Goal: Information Seeking & Learning: Learn about a topic

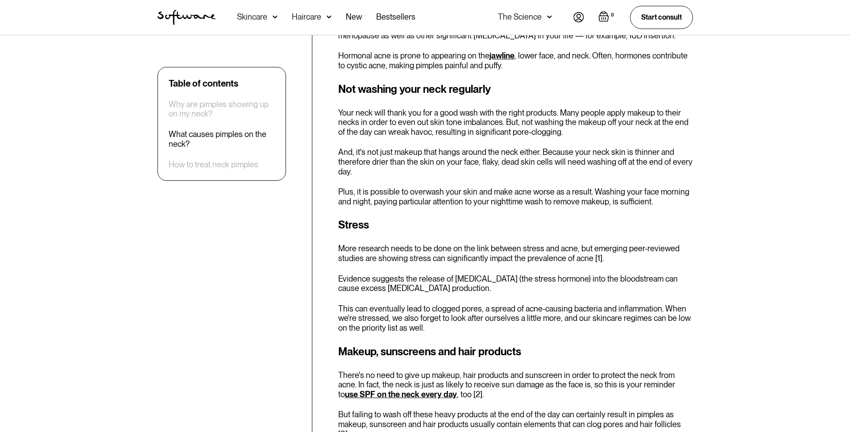
scroll to position [863, 0]
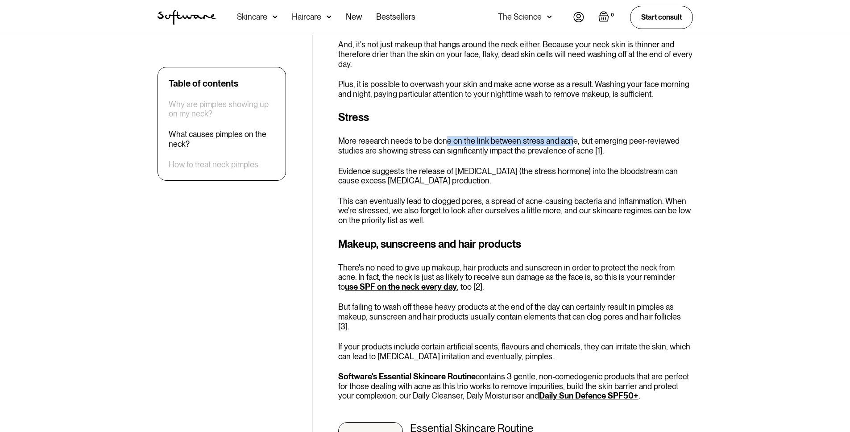
drag, startPoint x: 445, startPoint y: 140, endPoint x: 587, endPoint y: 142, distance: 142.4
click at [576, 146] on p "More research needs to be done on the link between stress and acne, but emergin…" at bounding box center [515, 145] width 355 height 19
click at [596, 138] on p "More research needs to be done on the link between stress and acne, but emergin…" at bounding box center [515, 145] width 355 height 19
drag, startPoint x: 429, startPoint y: 147, endPoint x: 564, endPoint y: 145, distance: 134.8
click at [562, 145] on p "More research needs to be done on the link between stress and acne, but emergin…" at bounding box center [515, 145] width 355 height 19
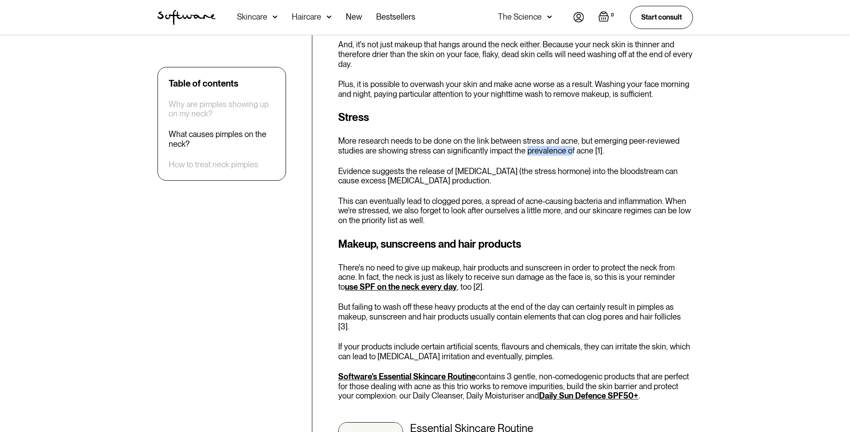
drag, startPoint x: 527, startPoint y: 149, endPoint x: 582, endPoint y: 146, distance: 55.0
click at [581, 146] on p "More research needs to be done on the link between stress and acne, but emergin…" at bounding box center [515, 145] width 355 height 19
click at [582, 146] on p "More research needs to be done on the link between stress and acne, but emergin…" at bounding box center [515, 145] width 355 height 19
drag, startPoint x: 454, startPoint y: 169, endPoint x: 611, endPoint y: 172, distance: 157.6
click at [610, 172] on p "Evidence suggests the release of [MEDICAL_DATA] (the stress hormone) into the b…" at bounding box center [515, 176] width 355 height 19
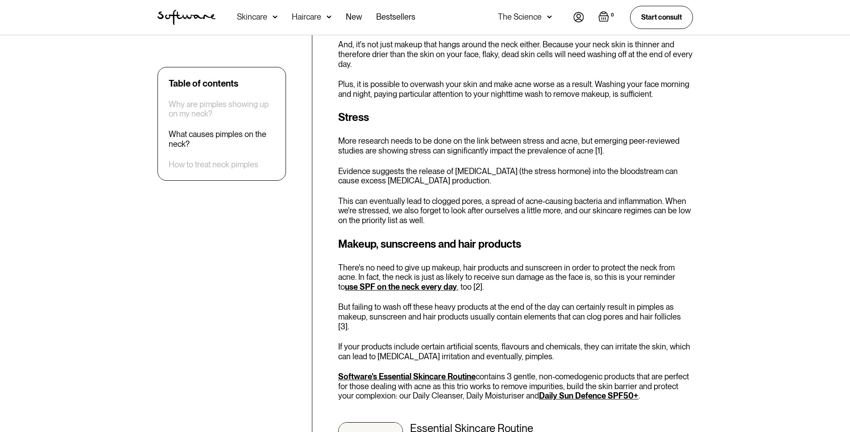
click at [621, 173] on p "Evidence suggests the release of [MEDICAL_DATA] (the stress hormone) into the b…" at bounding box center [515, 176] width 355 height 19
drag, startPoint x: 576, startPoint y: 166, endPoint x: 616, endPoint y: 168, distance: 39.4
click at [616, 168] on p "Evidence suggests the release of [MEDICAL_DATA] (the stress hormone) into the b…" at bounding box center [515, 176] width 355 height 19
click at [617, 168] on p "Evidence suggests the release of [MEDICAL_DATA] (the stress hormone) into the b…" at bounding box center [515, 176] width 355 height 19
click at [385, 182] on p "Evidence suggests the release of [MEDICAL_DATA] (the stress hormone) into the b…" at bounding box center [515, 176] width 355 height 19
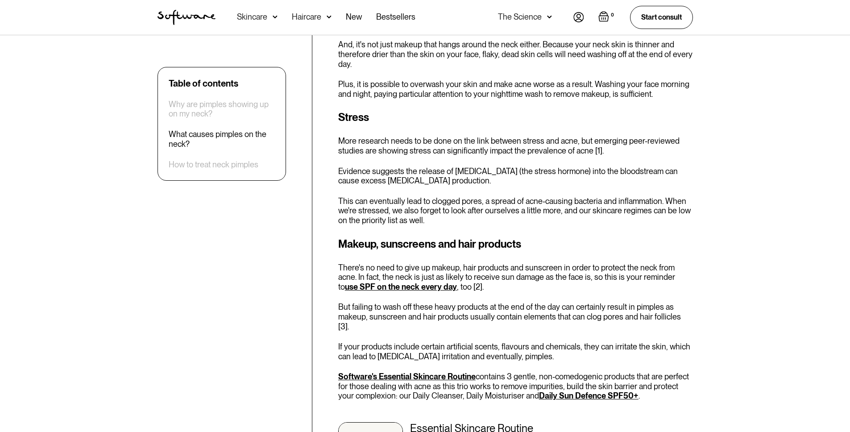
click at [386, 182] on p "Evidence suggests the release of [MEDICAL_DATA] (the stress hormone) into the b…" at bounding box center [515, 176] width 355 height 19
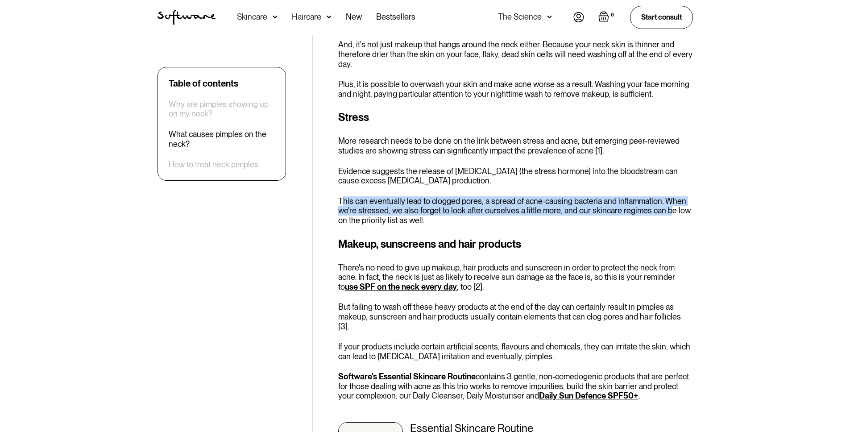
drag, startPoint x: 343, startPoint y: 204, endPoint x: 668, endPoint y: 214, distance: 325.6
click at [668, 214] on p "This can eventually lead to clogged pores, a spread of acne-causing bacteria an…" at bounding box center [515, 210] width 355 height 29
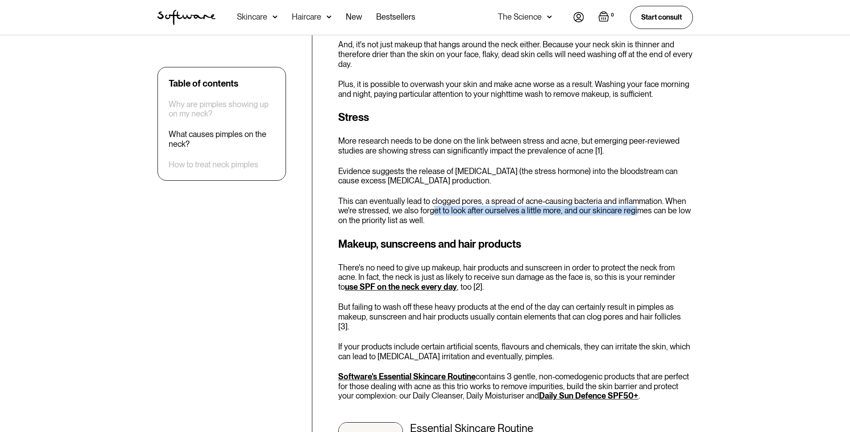
drag, startPoint x: 449, startPoint y: 211, endPoint x: 639, endPoint y: 214, distance: 190.2
click at [635, 214] on p "This can eventually lead to clogged pores, a spread of acne-causing bacteria an…" at bounding box center [515, 210] width 355 height 29
click at [643, 214] on p "This can eventually lead to clogged pores, a spread of acne-causing bacteria an…" at bounding box center [515, 210] width 355 height 29
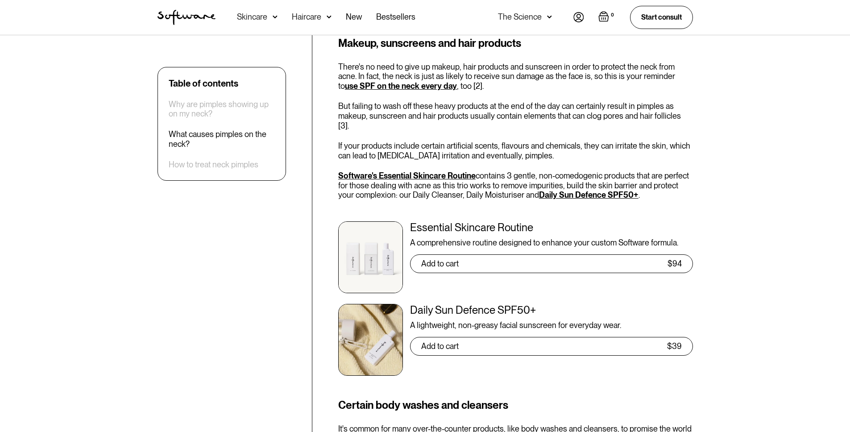
scroll to position [1133, 0]
